Goal: Task Accomplishment & Management: Check status

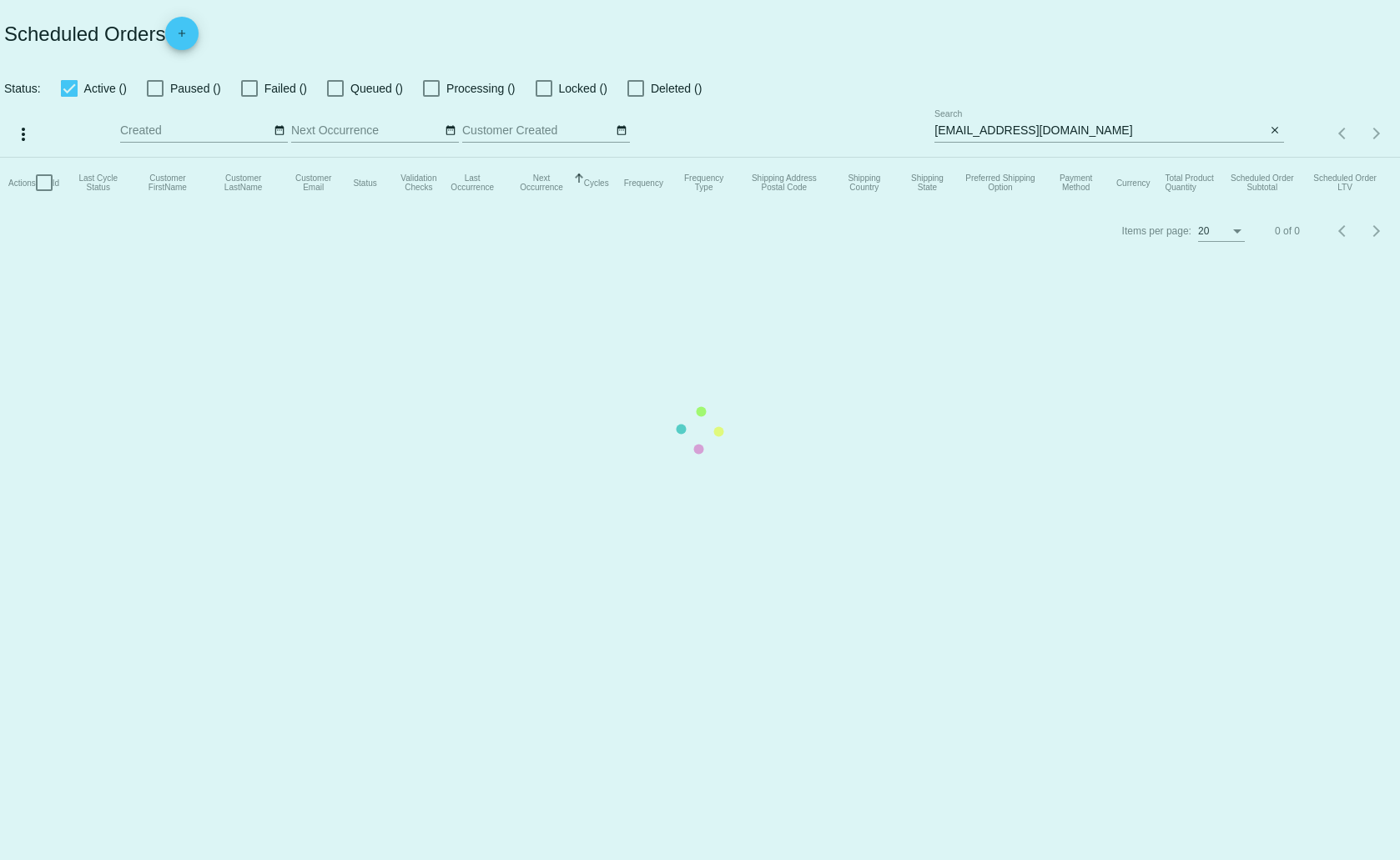
drag, startPoint x: 1094, startPoint y: 131, endPoint x: 1067, endPoint y: 132, distance: 27.0
click at [1066, 158] on mat-table "Actions Id Last Cycle Status Customer FirstName Customer LastName Customer Emai…" at bounding box center [700, 183] width 1400 height 50
click at [1093, 158] on mat-table "Actions Id Last Cycle Status Customer FirstName Customer LastName Customer Emai…" at bounding box center [700, 183] width 1400 height 50
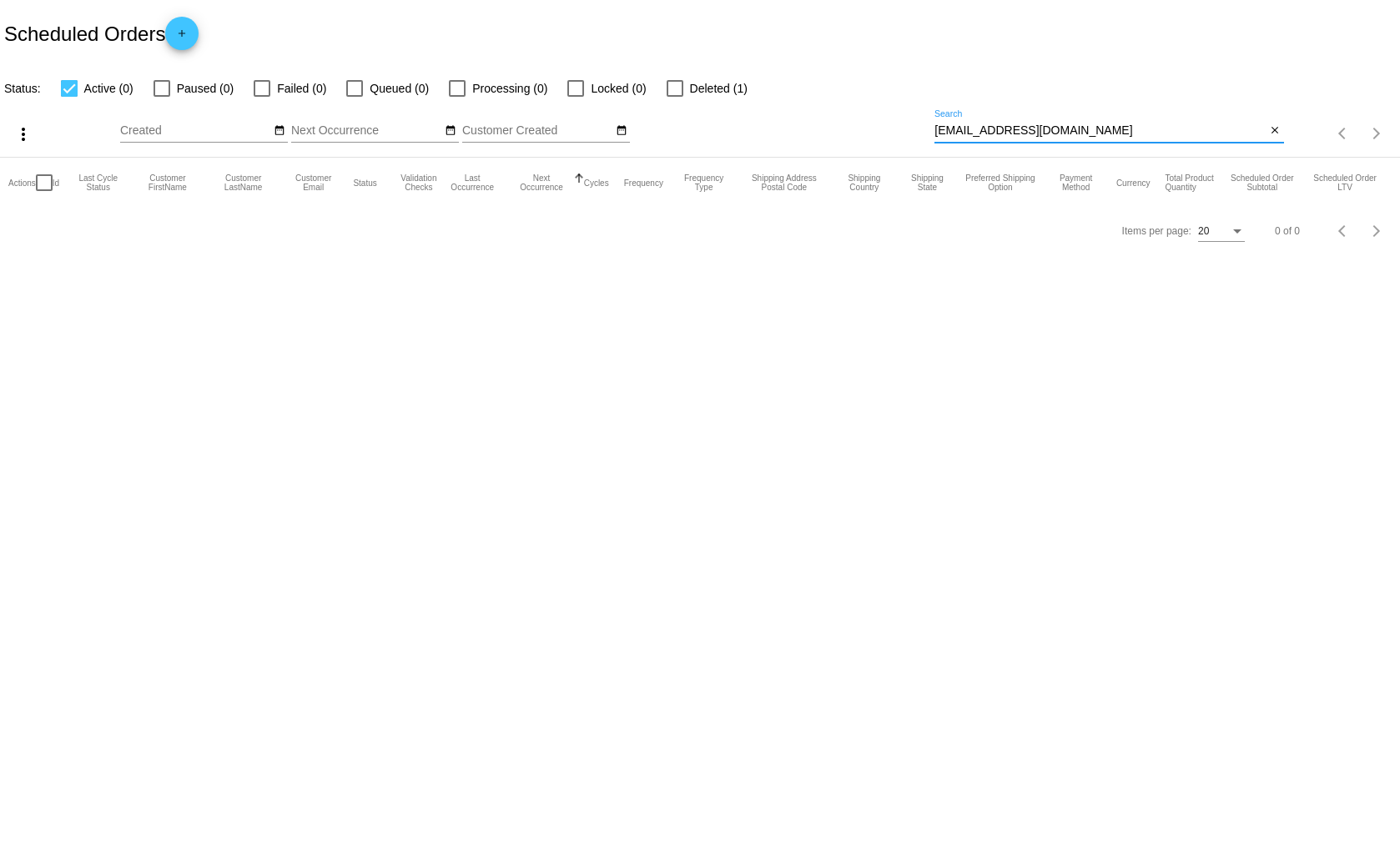
drag, startPoint x: 1108, startPoint y: 130, endPoint x: 933, endPoint y: 145, distance: 175.6
click at [933, 145] on div "more_vert Oct Jan Feb Mar Apr 1" at bounding box center [700, 128] width 1400 height 59
drag, startPoint x: 967, startPoint y: 138, endPoint x: 973, endPoint y: 127, distance: 12.5
click at [973, 127] on input "darrylrshaw@protonmail.com" at bounding box center [1100, 131] width 332 height 13
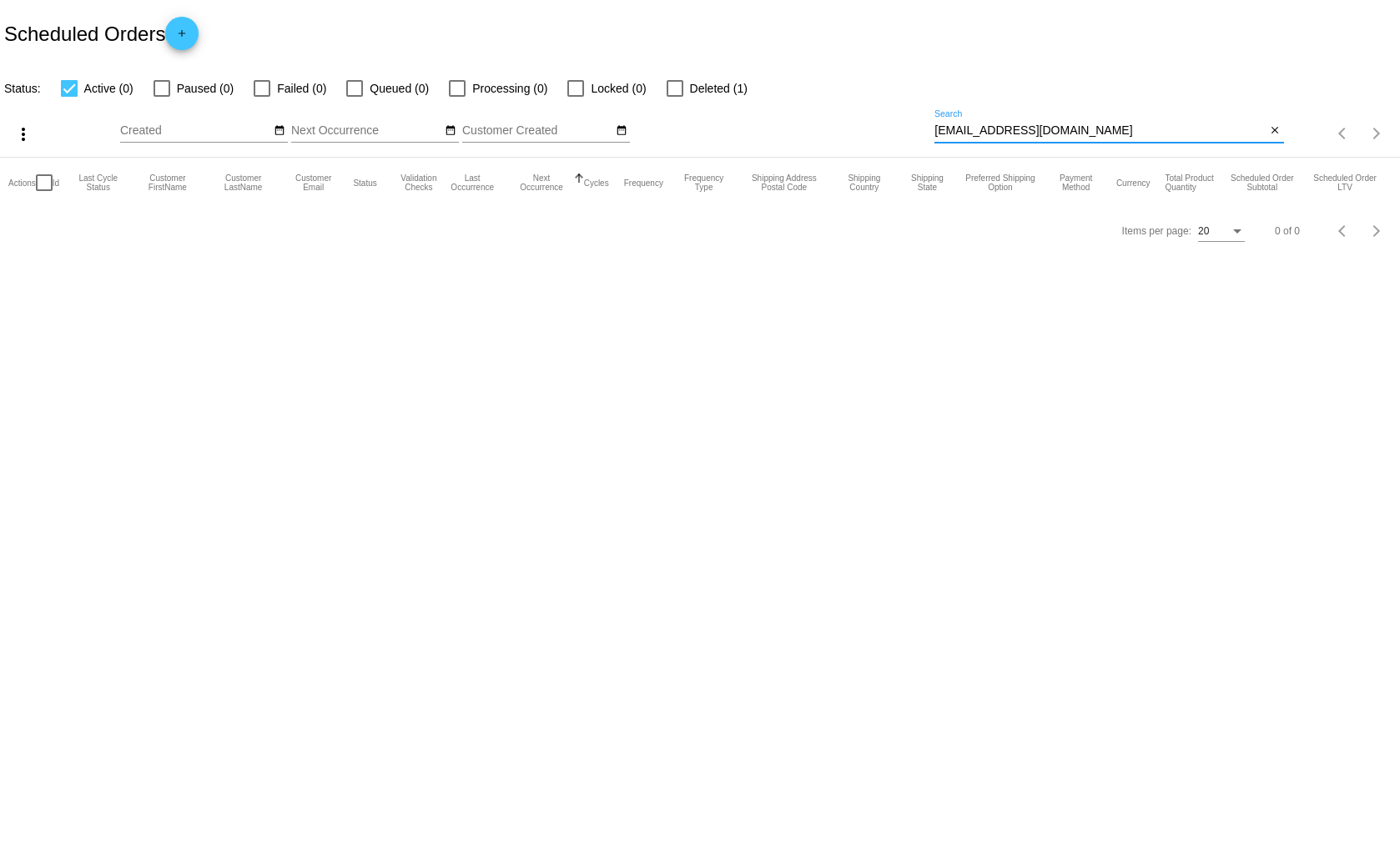
click at [973, 127] on input "darrylrshaw@protonmail.com" at bounding box center [1100, 131] width 332 height 13
paste input "garygordon50@g"
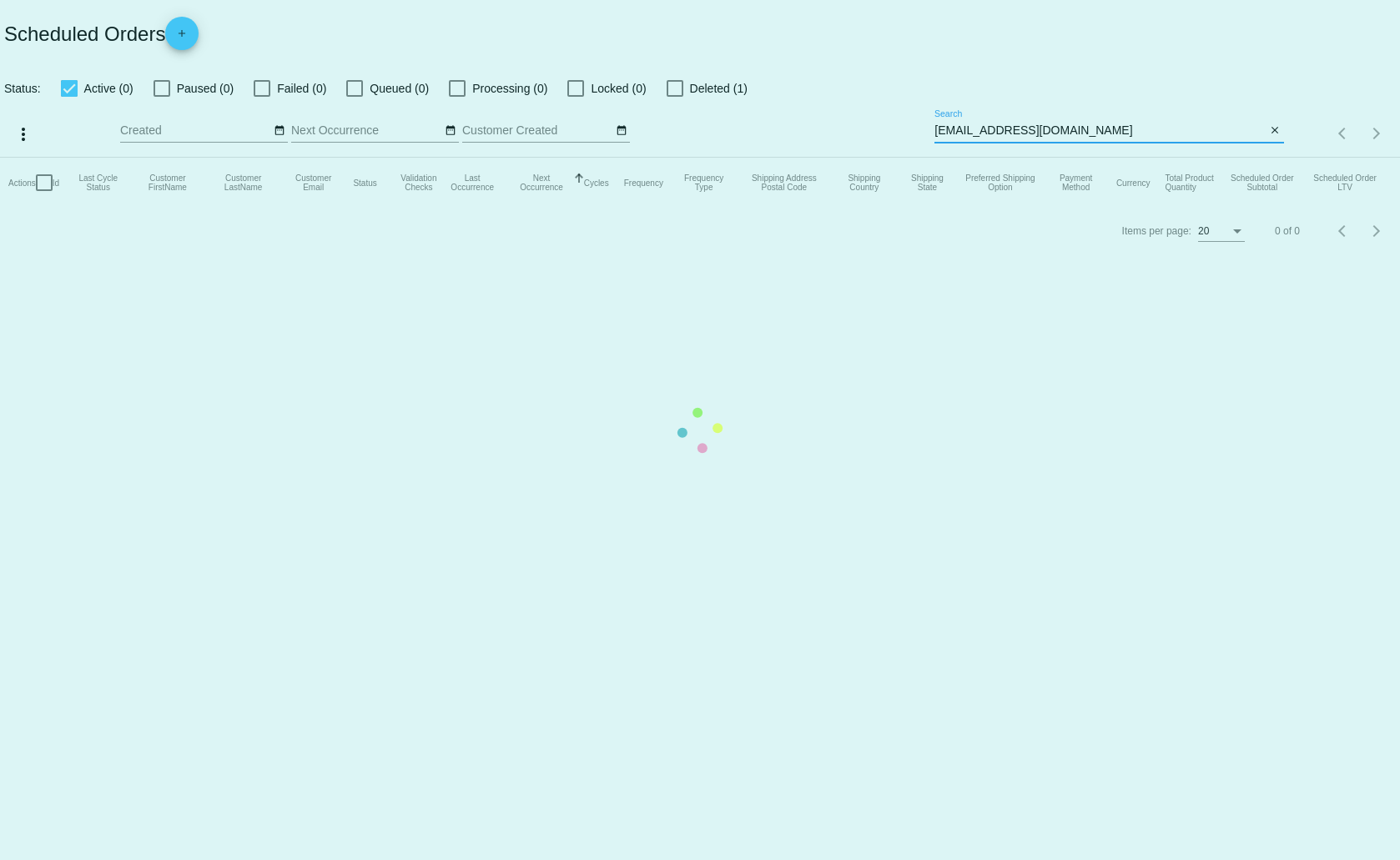
type input "[EMAIL_ADDRESS][DOMAIN_NAME]"
